Goal: Task Accomplishment & Management: Use online tool/utility

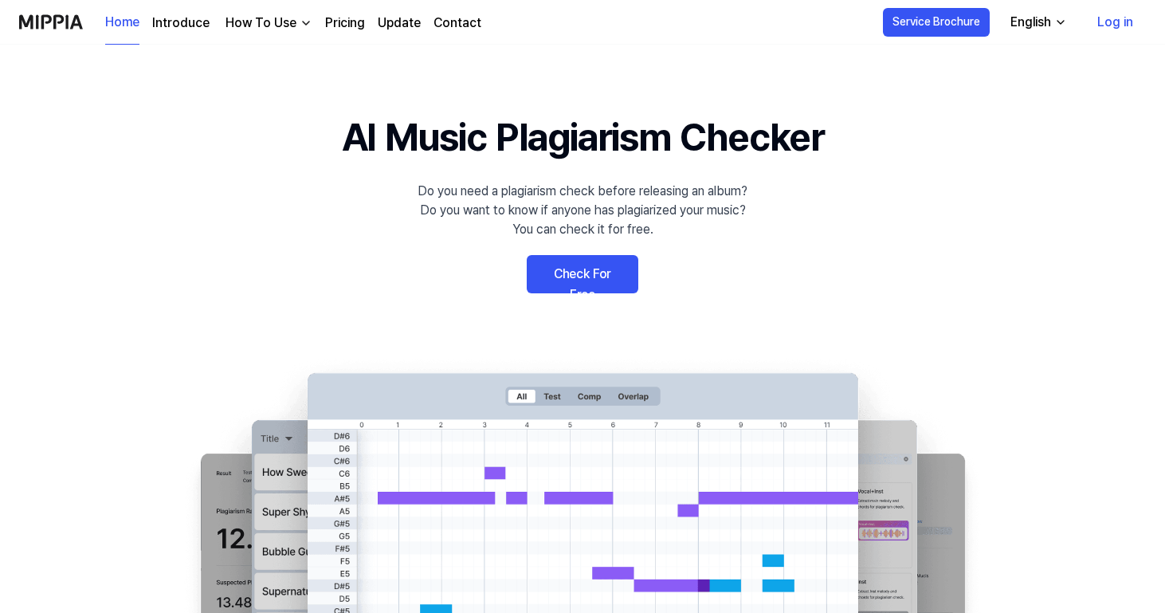
click at [1123, 25] on link "Log in" at bounding box center [1114, 22] width 61 height 45
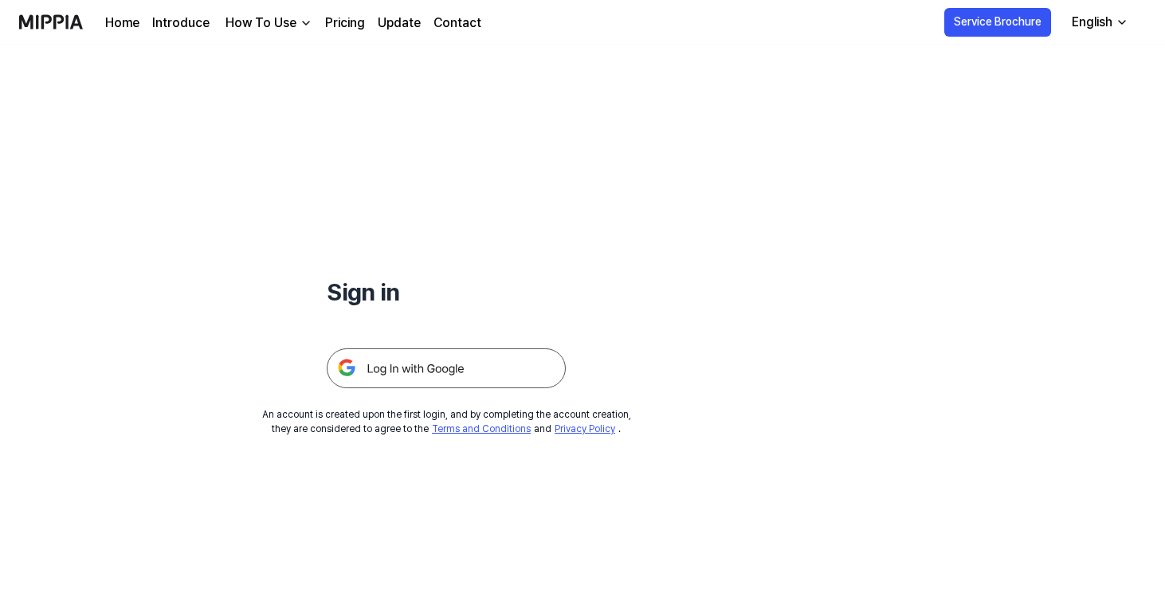
click at [532, 368] on img at bounding box center [446, 368] width 239 height 40
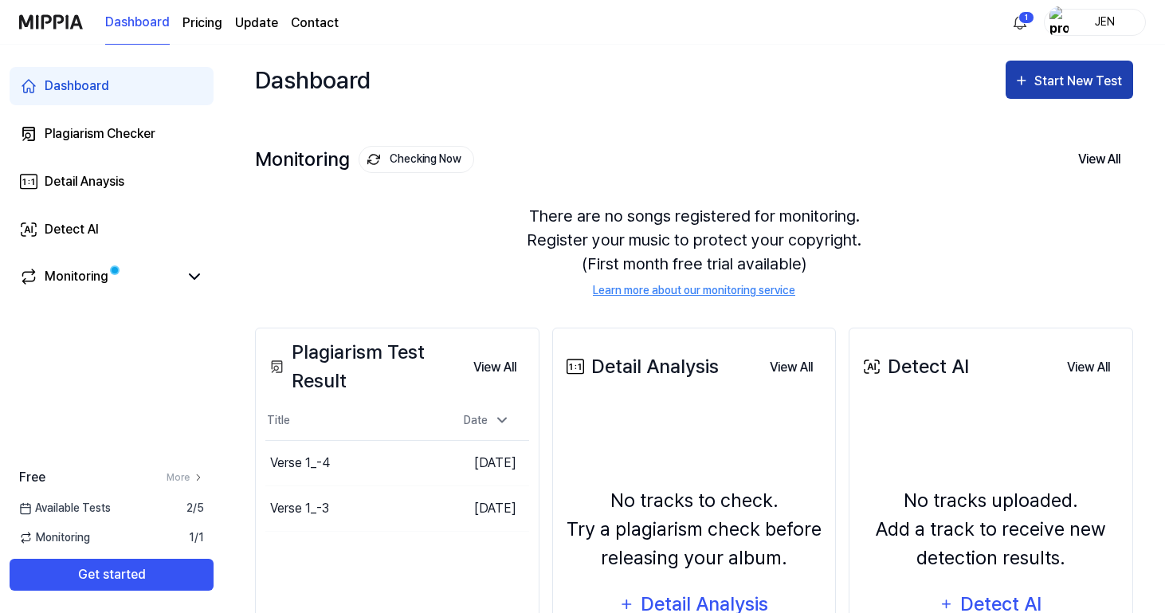
click at [1078, 76] on div "Start New Test" at bounding box center [1079, 81] width 91 height 21
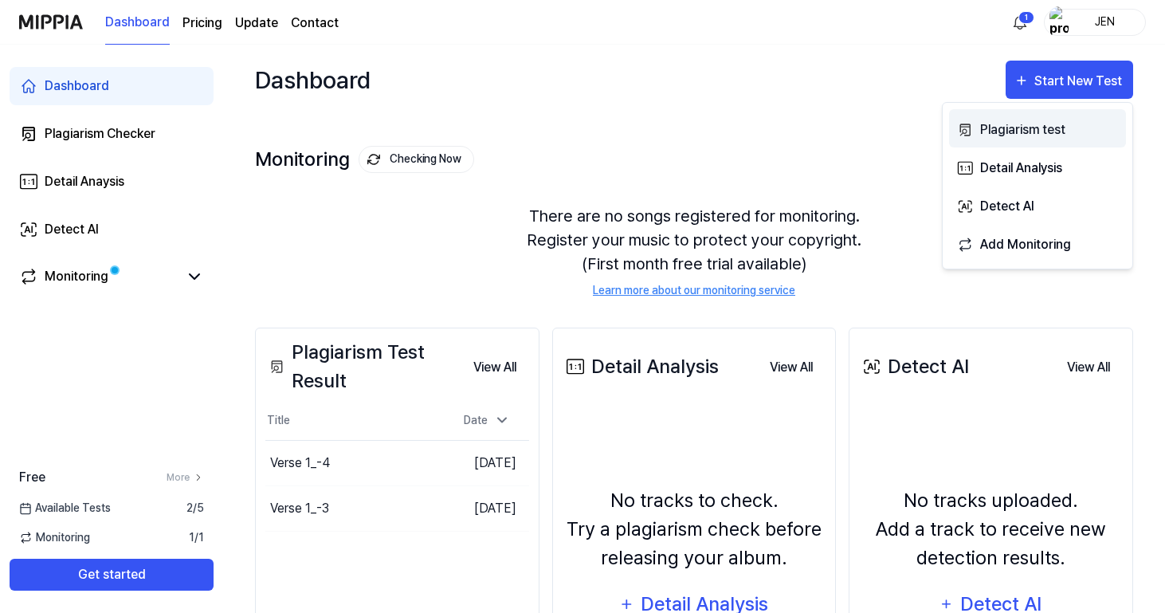
drag, startPoint x: 1032, startPoint y: 161, endPoint x: 1030, endPoint y: 126, distance: 35.1
click at [1030, 126] on div "Plagiarism test Detail Analysis Detect AI Add Monitoring" at bounding box center [1037, 185] width 191 height 167
click at [1030, 126] on div "Plagiarism test" at bounding box center [1049, 130] width 139 height 21
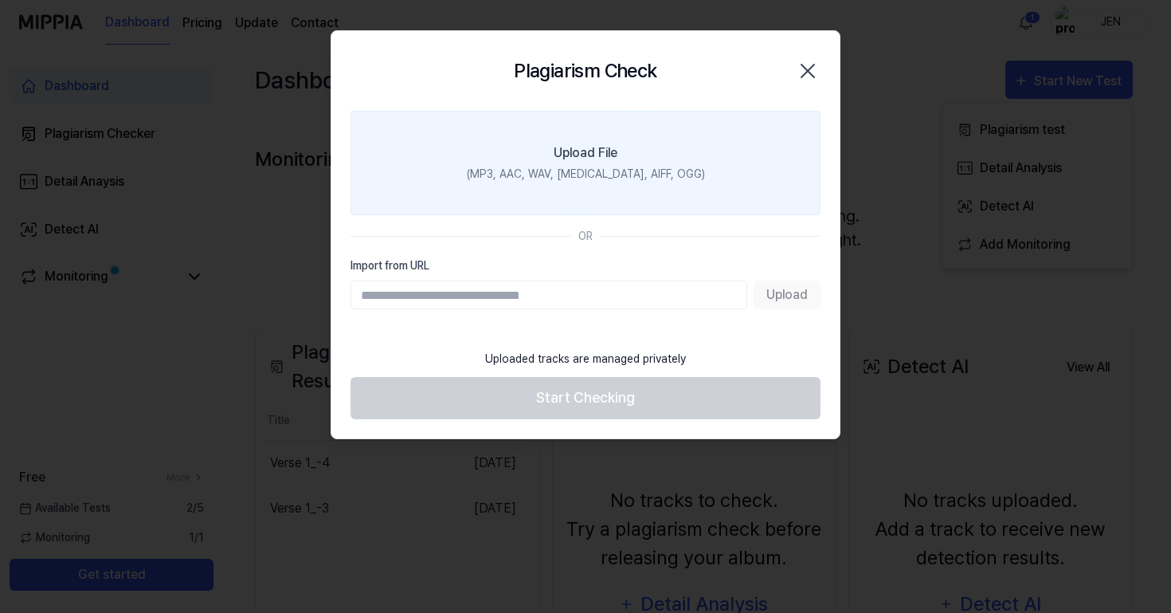
click at [625, 179] on div "(MP3, AAC, WAV, FLAC, AIFF, OGG)" at bounding box center [586, 174] width 238 height 17
click at [0, 0] on input "Upload File (MP3, AAC, WAV, FLAC, AIFF, OGG)" at bounding box center [0, 0] width 0 height 0
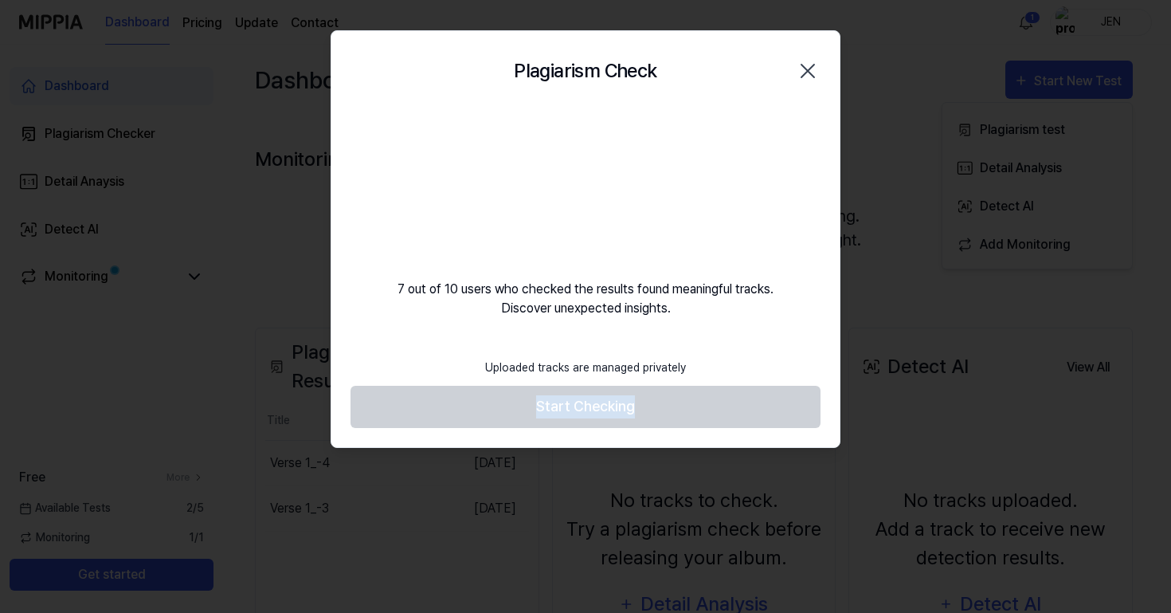
drag, startPoint x: 665, startPoint y: 399, endPoint x: 721, endPoint y: 368, distance: 63.8
click at [721, 368] on footer "Uploaded tracks are managed privately Start Checking" at bounding box center [586, 389] width 470 height 78
click at [737, 343] on div "Plagiarism Check Close 7 out of 10 users who checked the results found meaningf…" at bounding box center [586, 238] width 510 height 417
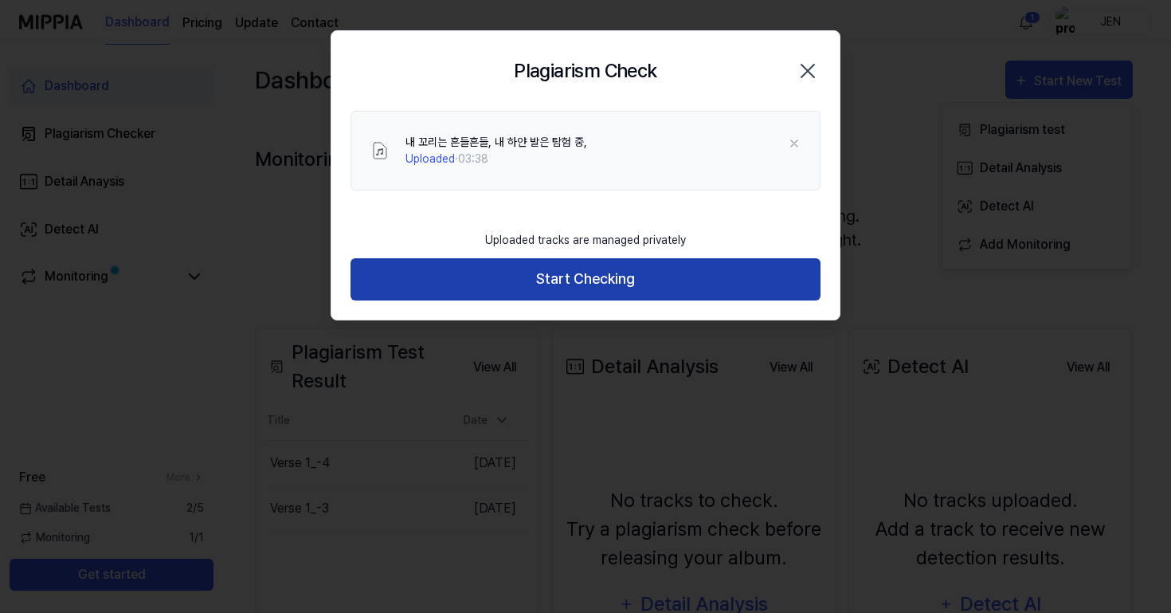
click at [692, 267] on button "Start Checking" at bounding box center [586, 279] width 470 height 42
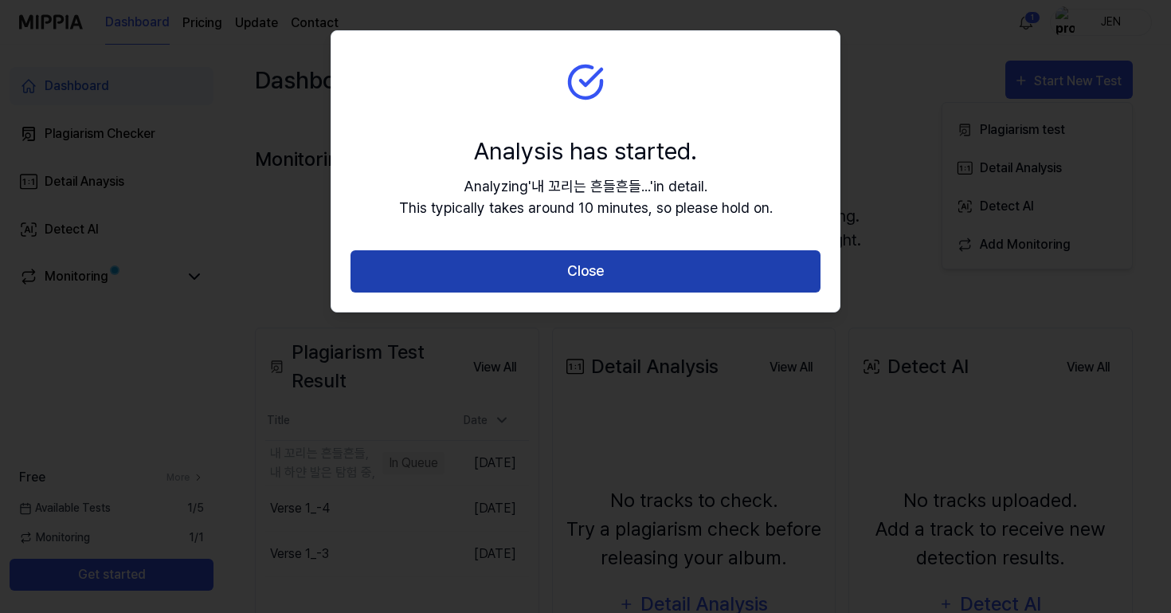
click at [692, 267] on button "Close" at bounding box center [586, 271] width 470 height 42
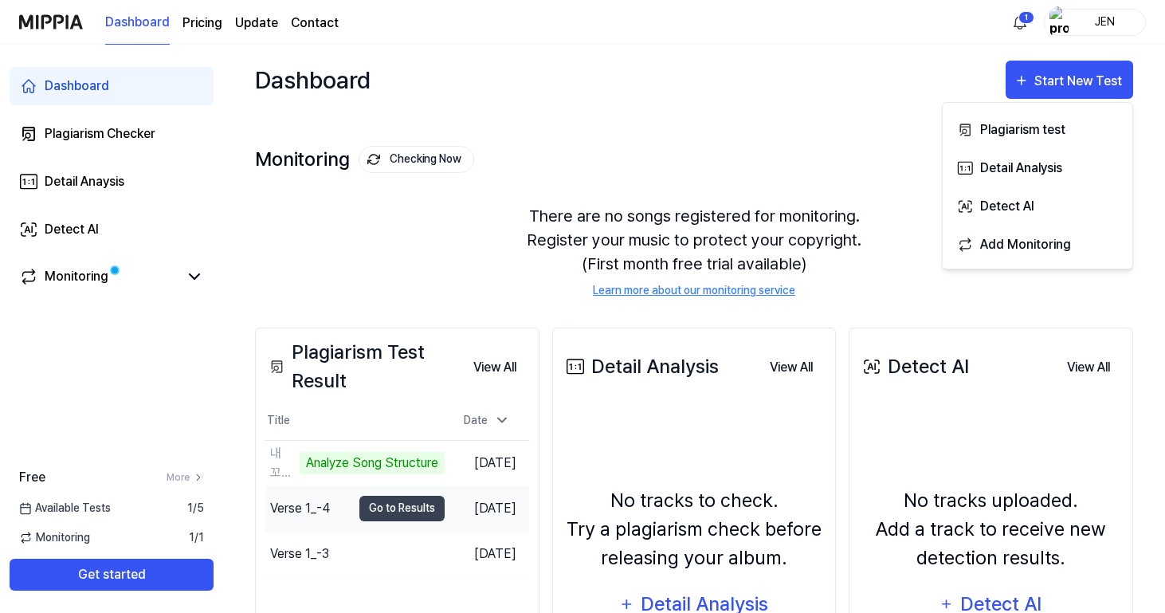
click at [325, 500] on div "Verse 1_-4" at bounding box center [300, 508] width 60 height 19
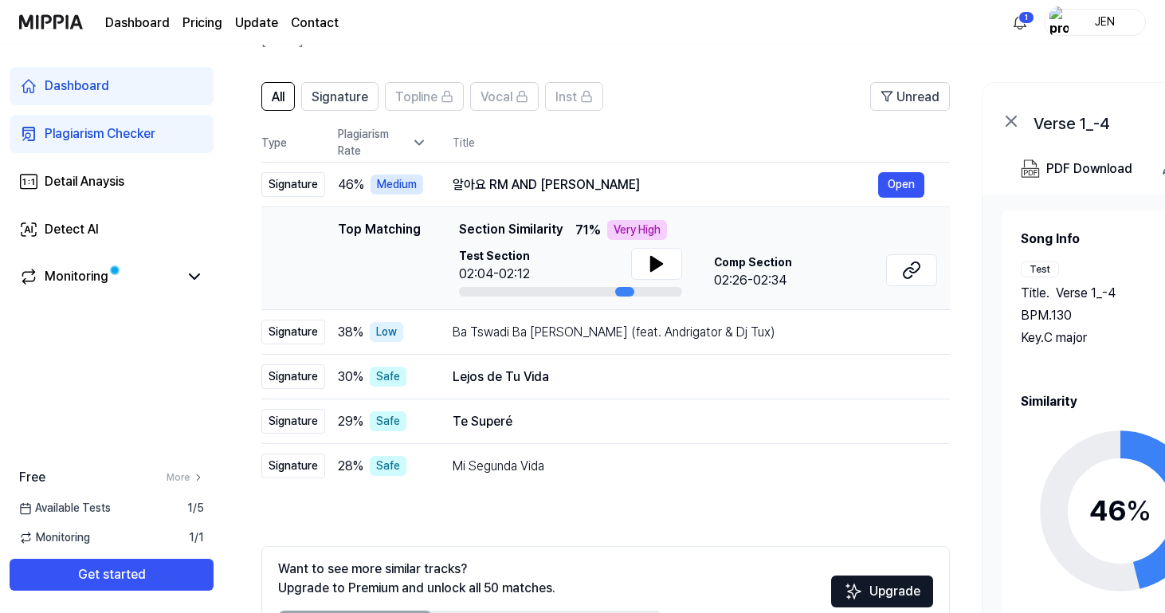
scroll to position [90, 0]
click at [424, 143] on icon at bounding box center [419, 143] width 16 height 16
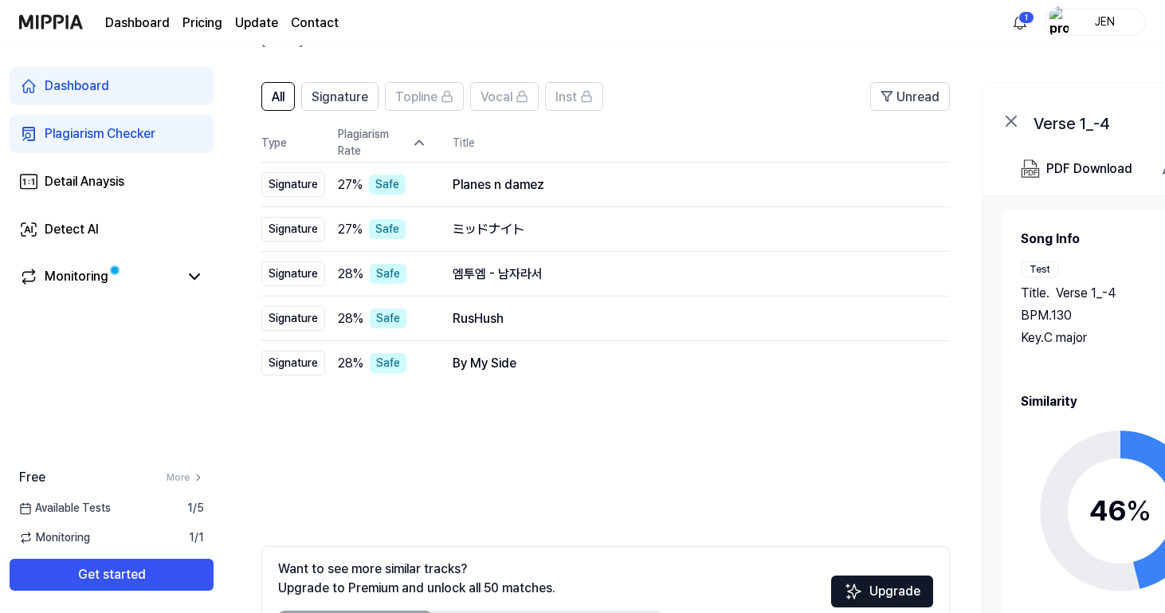
click at [424, 143] on icon at bounding box center [419, 143] width 16 height 16
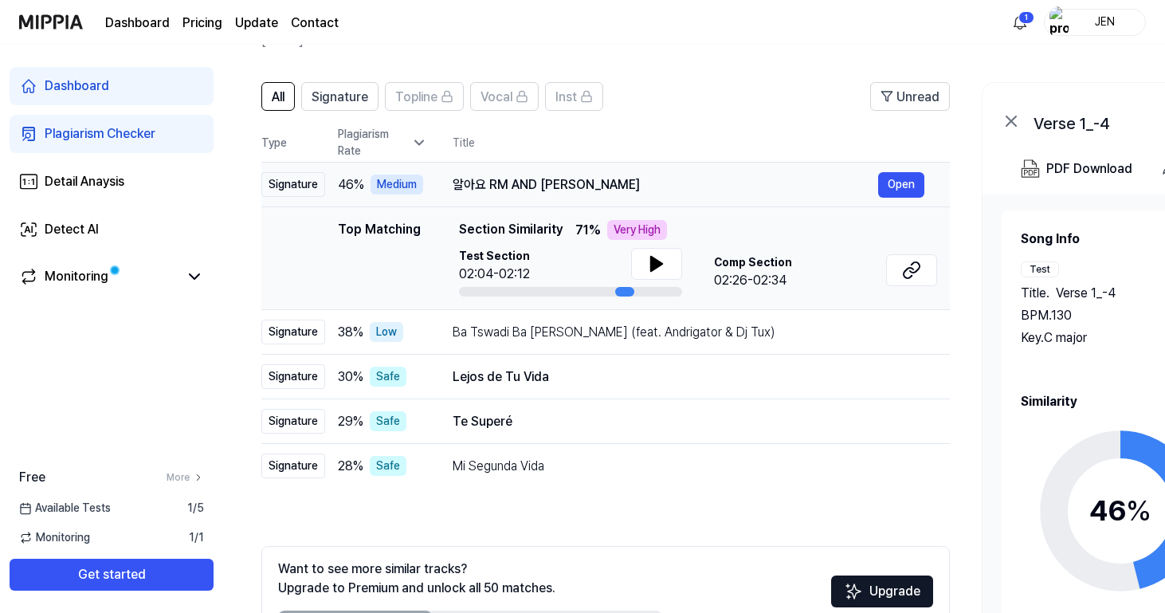
click at [926, 182] on td "알아요 RM AND JK Open" at bounding box center [688, 185] width 523 height 45
click at [893, 186] on button "Open" at bounding box center [901, 184] width 46 height 25
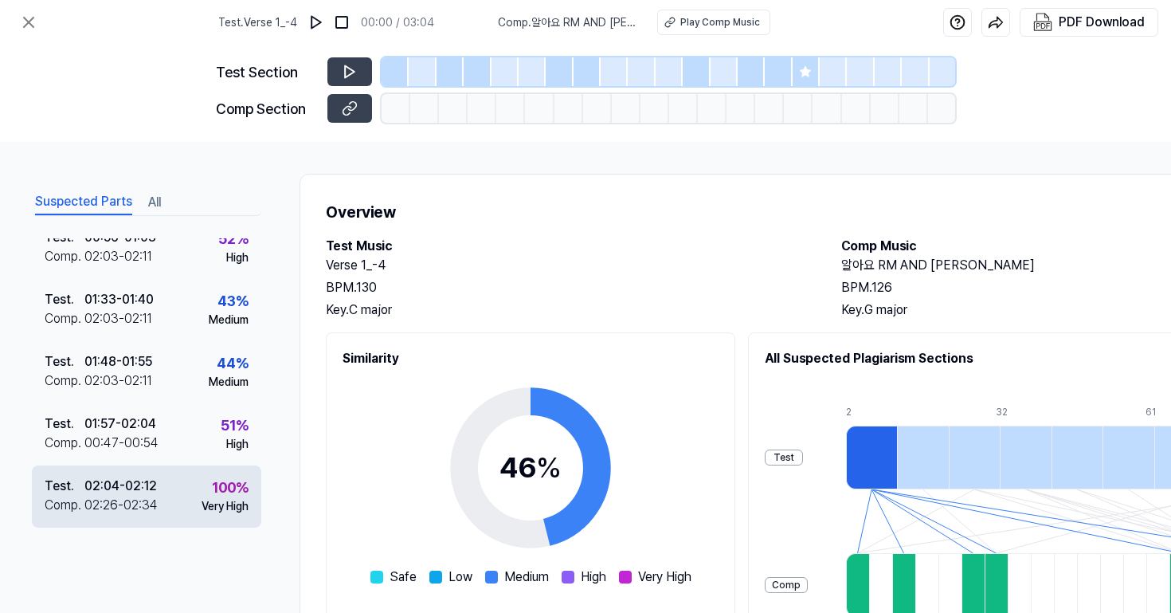
scroll to position [323, 0]
click at [180, 500] on div "Test . 02:04 - 02:12 Comp . 02:26 - 02:34 100 % Very High" at bounding box center [146, 496] width 229 height 62
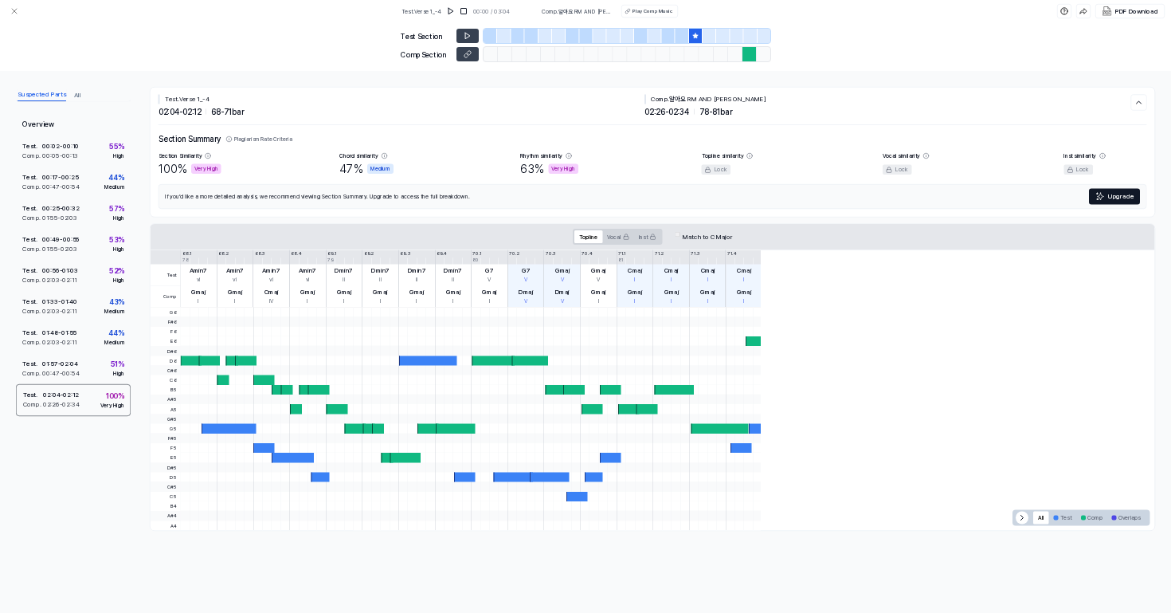
scroll to position [0, 0]
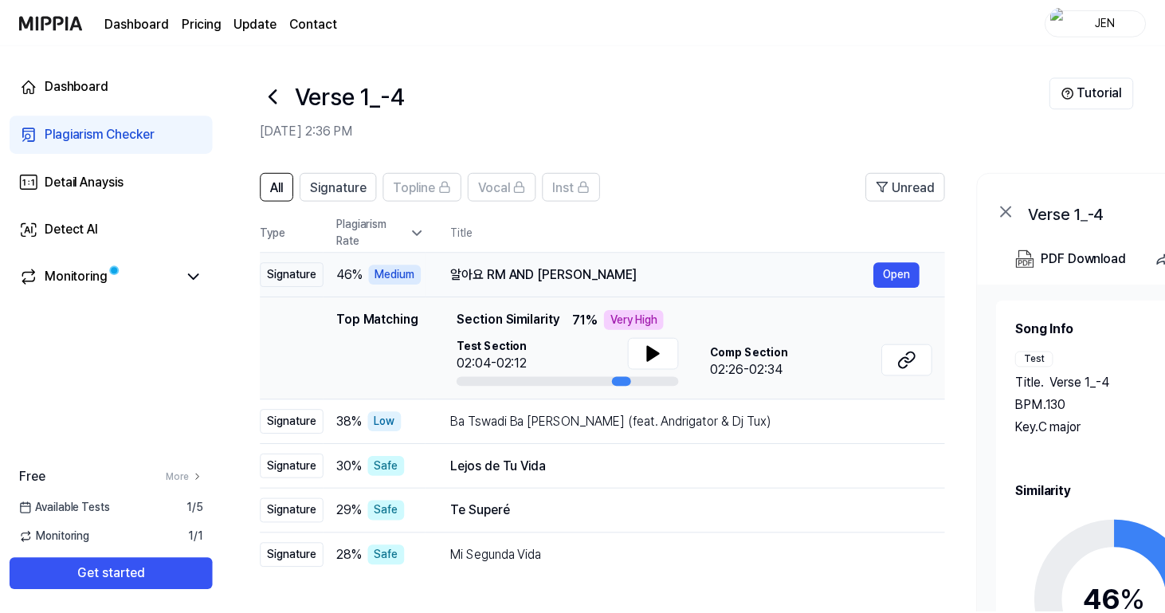
scroll to position [90, 0]
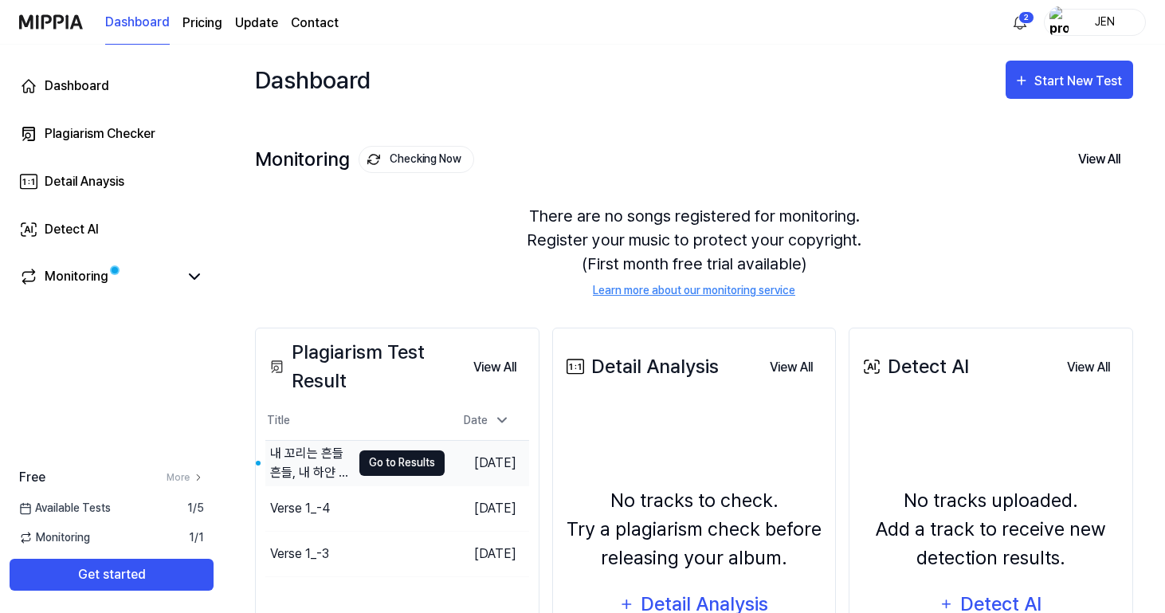
click at [389, 468] on button "Go to Results" at bounding box center [401, 462] width 85 height 25
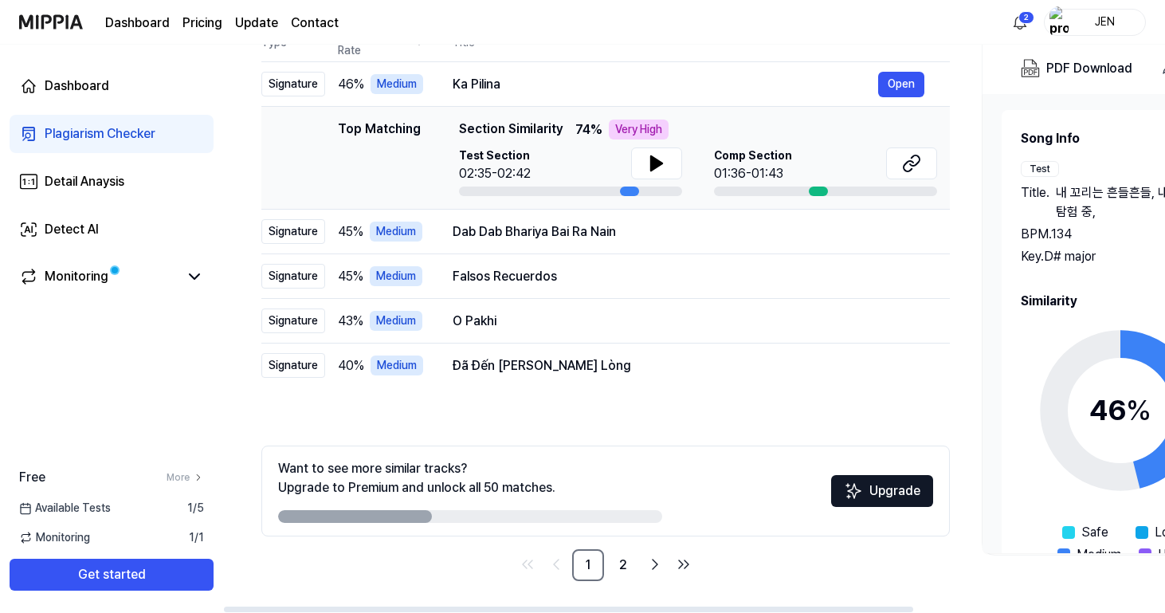
scroll to position [190, 0]
click at [610, 577] on link "2" at bounding box center [623, 565] width 32 height 32
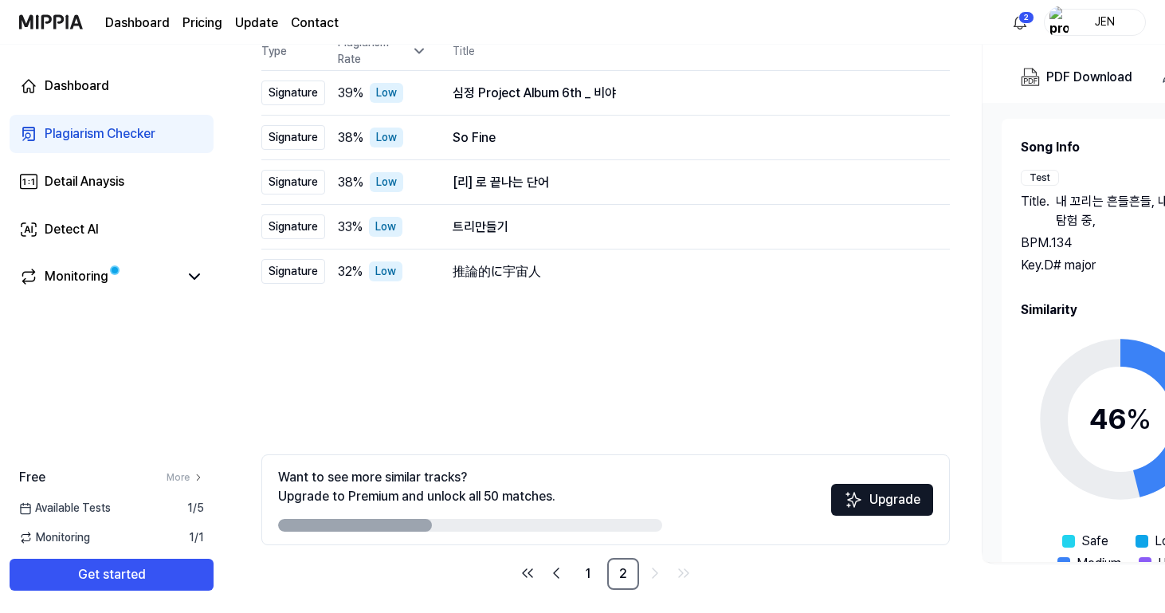
scroll to position [185, 0]
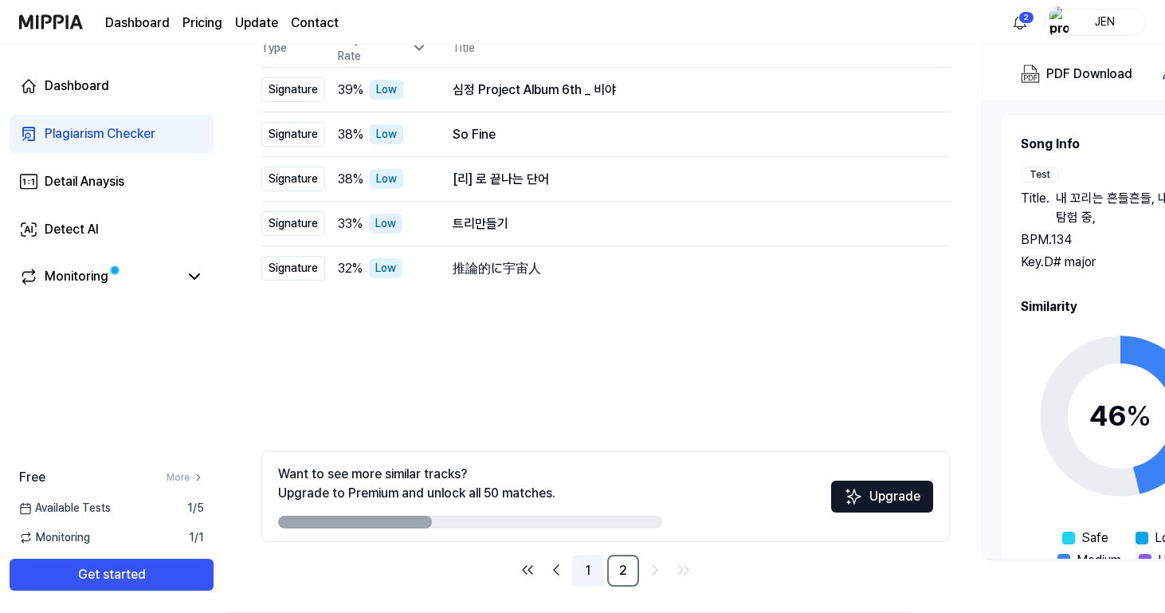
click at [582, 569] on link "1" at bounding box center [588, 571] width 32 height 32
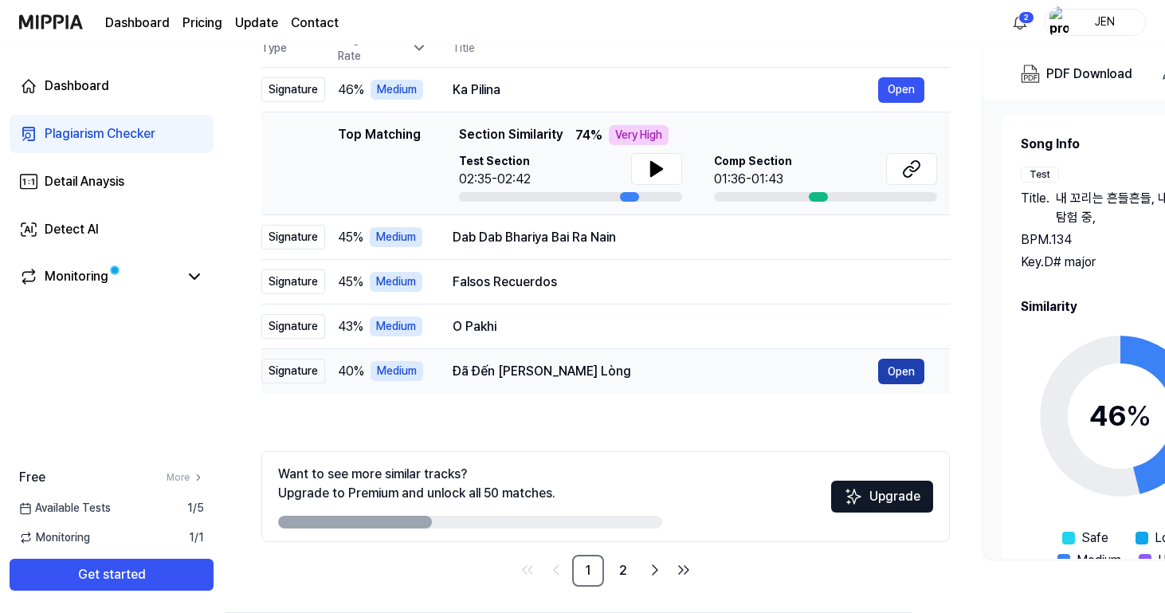
click at [886, 369] on button "Open" at bounding box center [901, 371] width 46 height 25
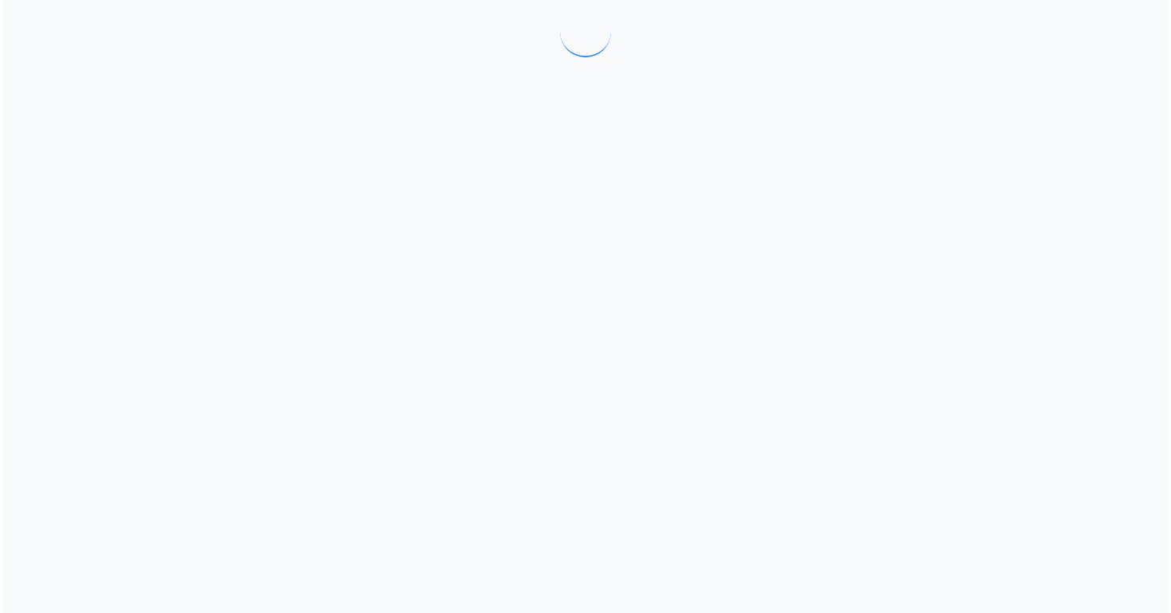
scroll to position [0, 0]
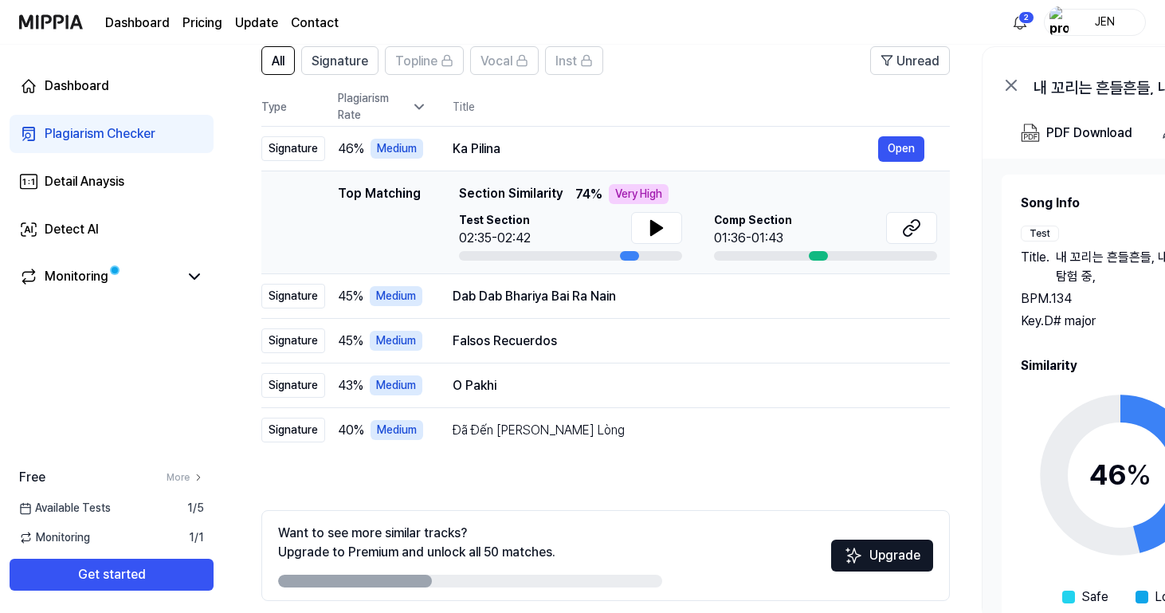
scroll to position [114, 0]
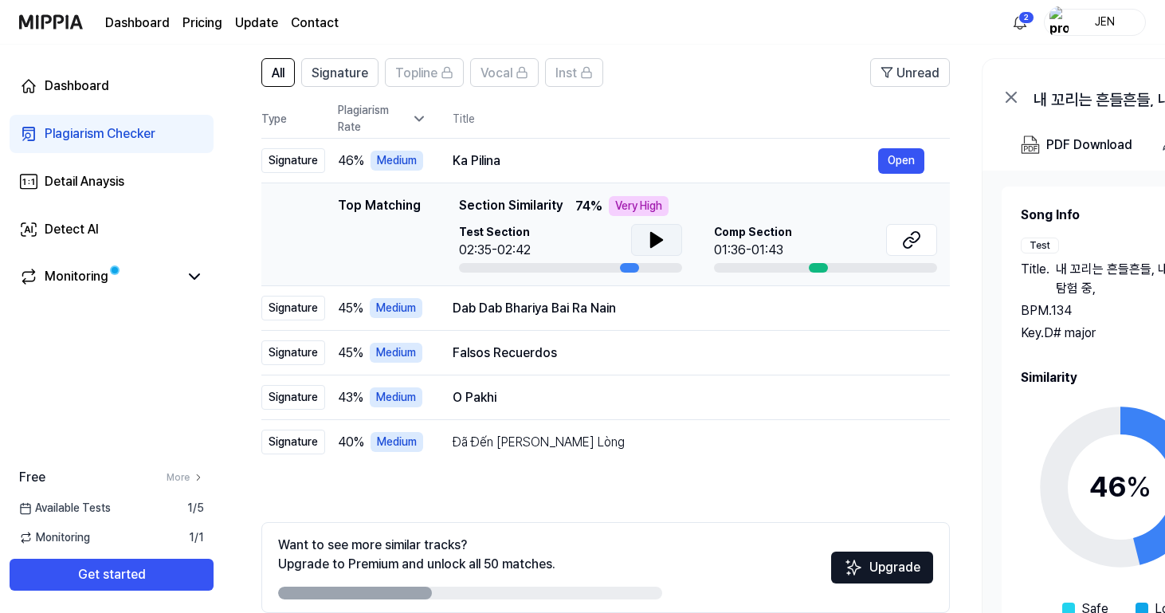
click at [641, 234] on button at bounding box center [656, 240] width 51 height 32
click at [652, 237] on icon at bounding box center [653, 239] width 3 height 13
click at [918, 235] on icon at bounding box center [911, 239] width 19 height 19
click at [637, 238] on button at bounding box center [656, 240] width 51 height 32
click at [415, 308] on div "Medium" at bounding box center [396, 308] width 53 height 20
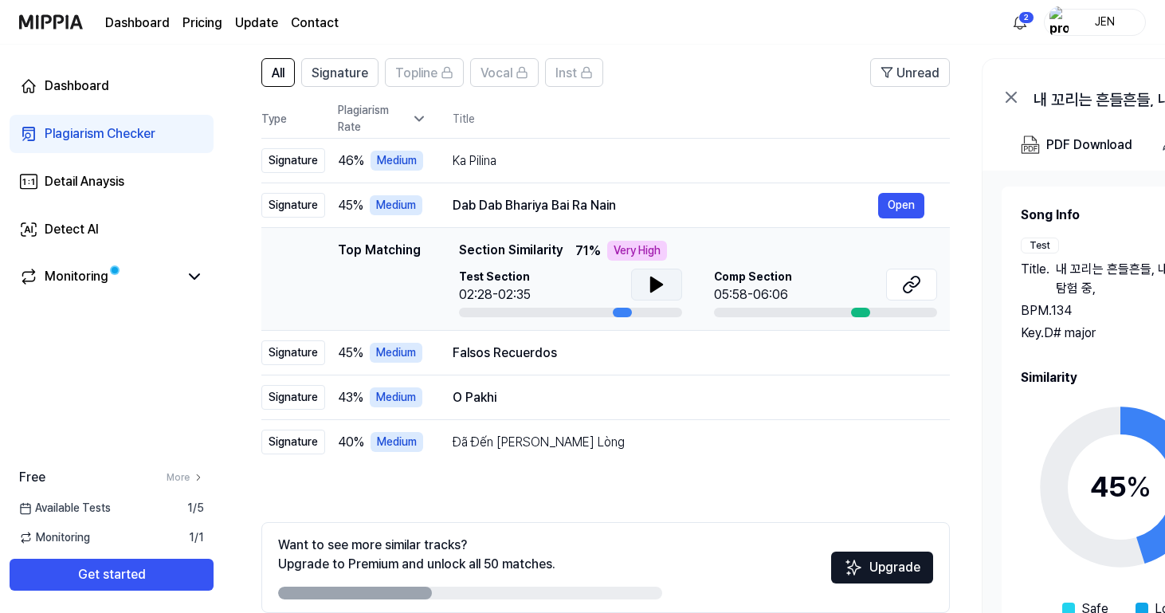
click at [660, 282] on icon at bounding box center [656, 284] width 19 height 19
click at [899, 289] on button at bounding box center [911, 285] width 51 height 32
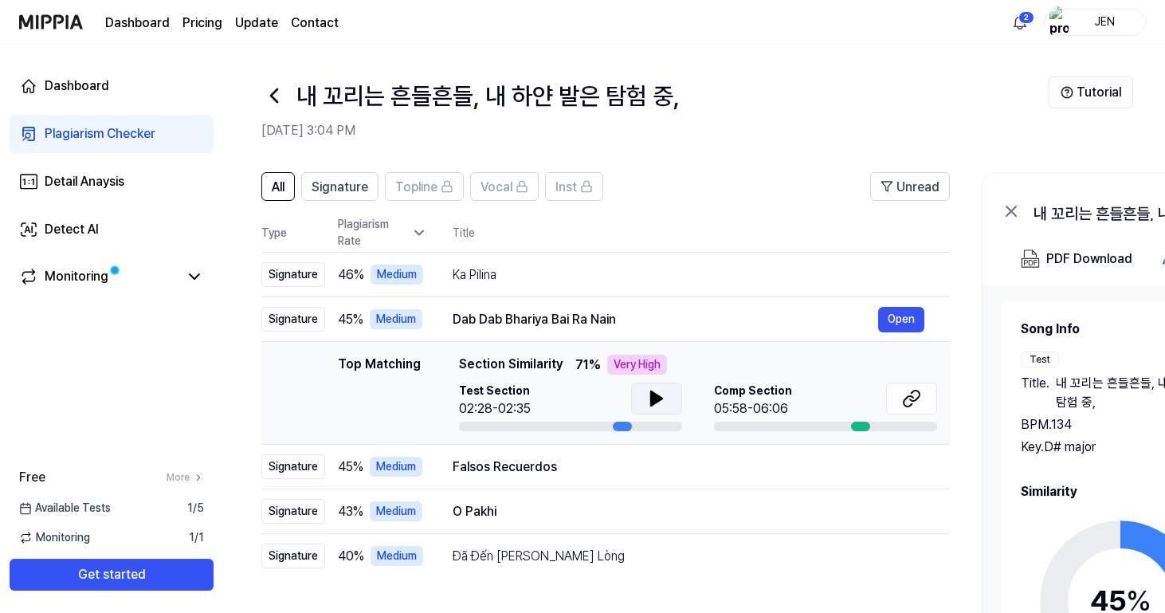
scroll to position [0, 0]
